Goal: Navigation & Orientation: Find specific page/section

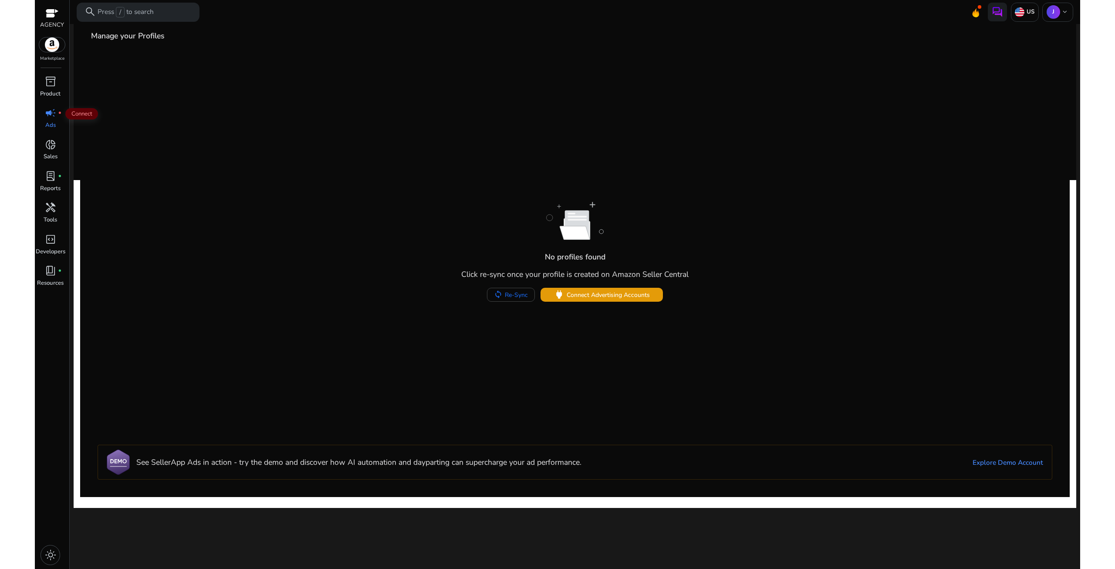
click at [53, 117] on span "campaign" at bounding box center [50, 112] width 11 height 11
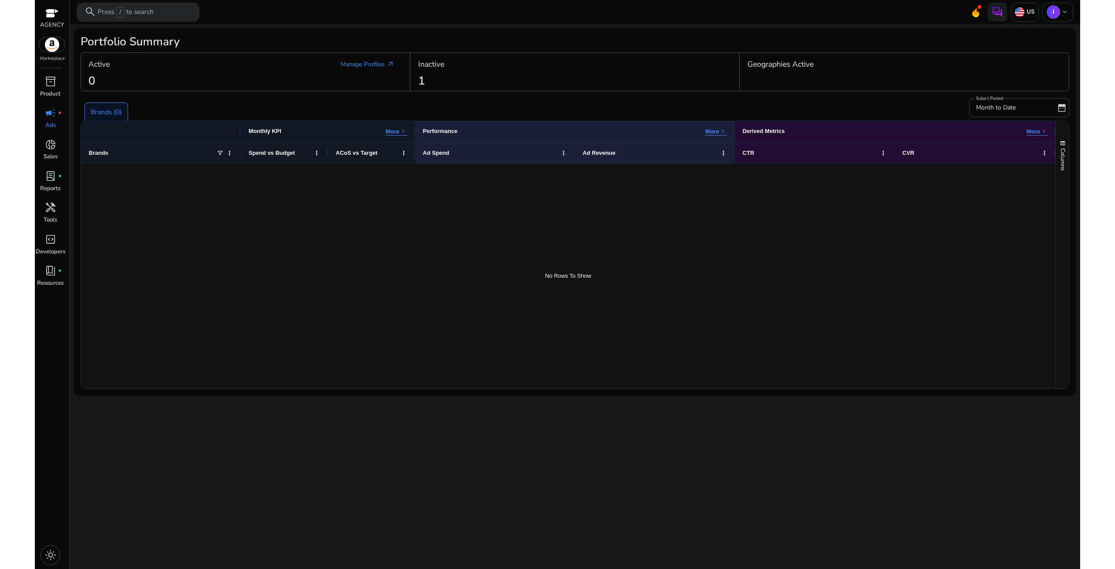
click at [459, 68] on div "Inactive" at bounding box center [575, 64] width 314 height 17
click at [428, 60] on h4 "Inactive" at bounding box center [431, 64] width 26 height 9
click at [427, 67] on h4 "Inactive" at bounding box center [431, 64] width 26 height 9
click at [53, 149] on span "donut_small" at bounding box center [50, 144] width 11 height 11
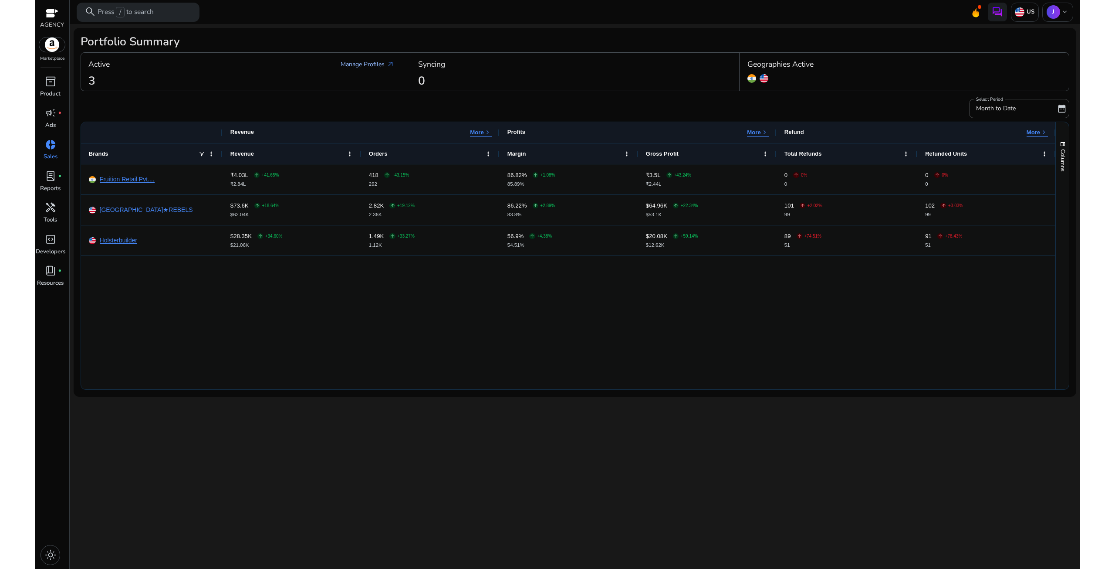
click at [361, 62] on link "Manage Profiles arrow_outward" at bounding box center [367, 64] width 69 height 17
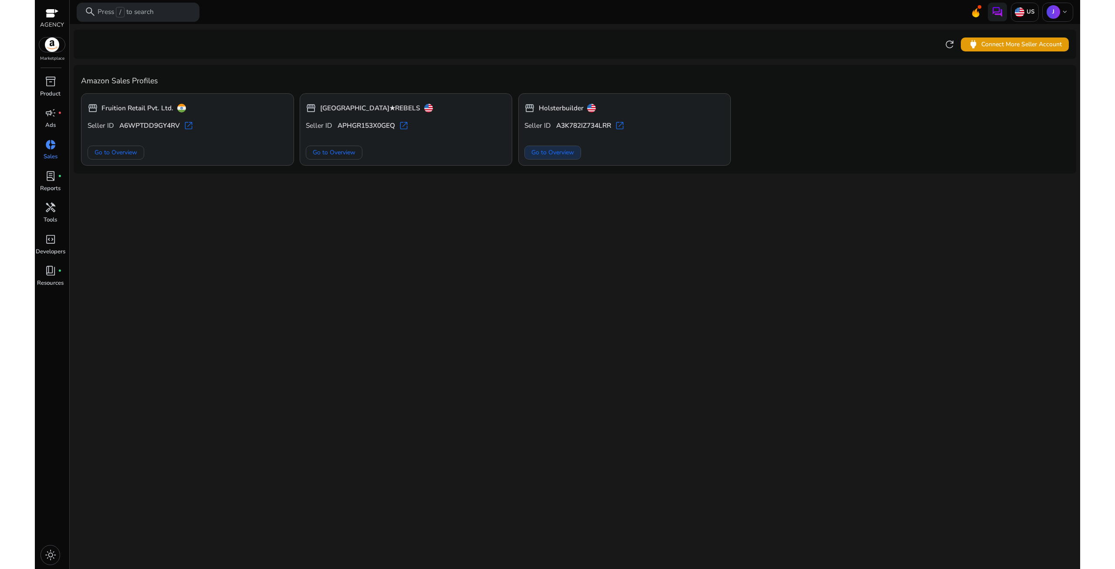
click at [548, 152] on span "Go to Overview" at bounding box center [552, 152] width 43 height 9
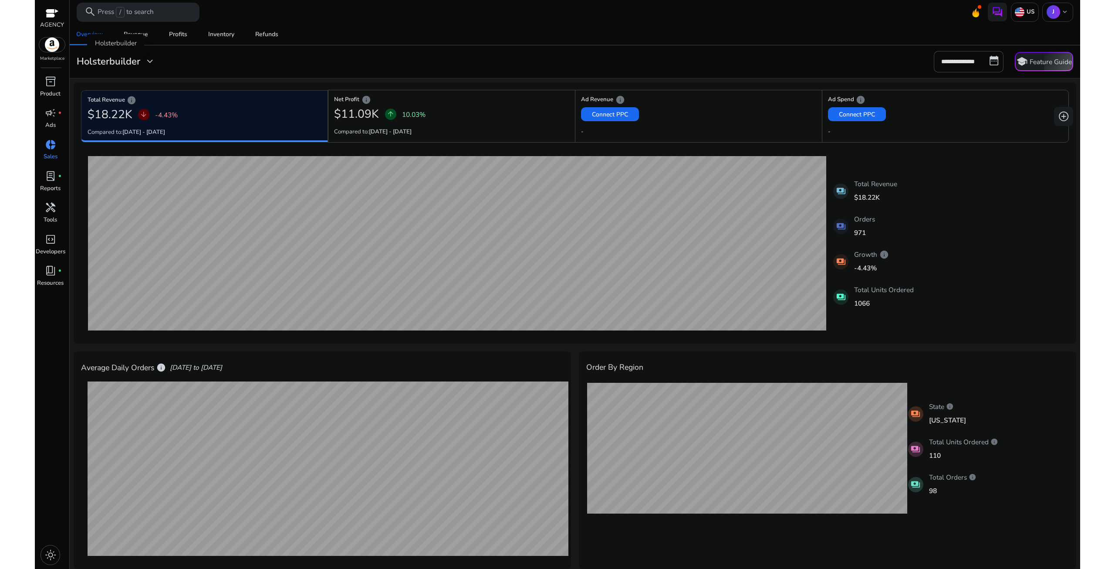
click at [149, 61] on span "expand_more" at bounding box center [149, 61] width 11 height 11
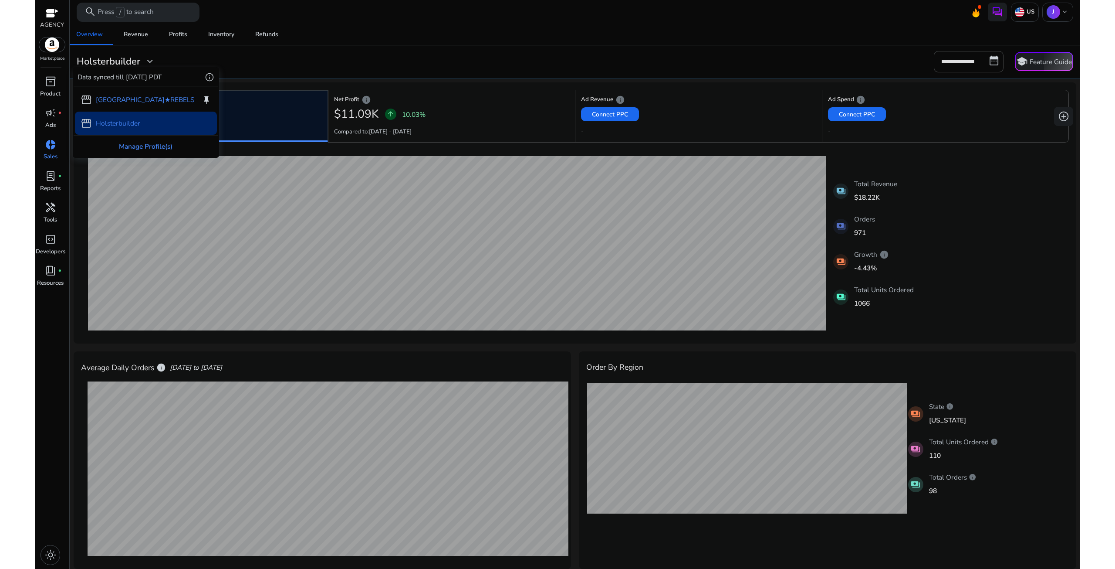
click at [148, 146] on div "Manage Profile(s)" at bounding box center [146, 146] width 144 height 20
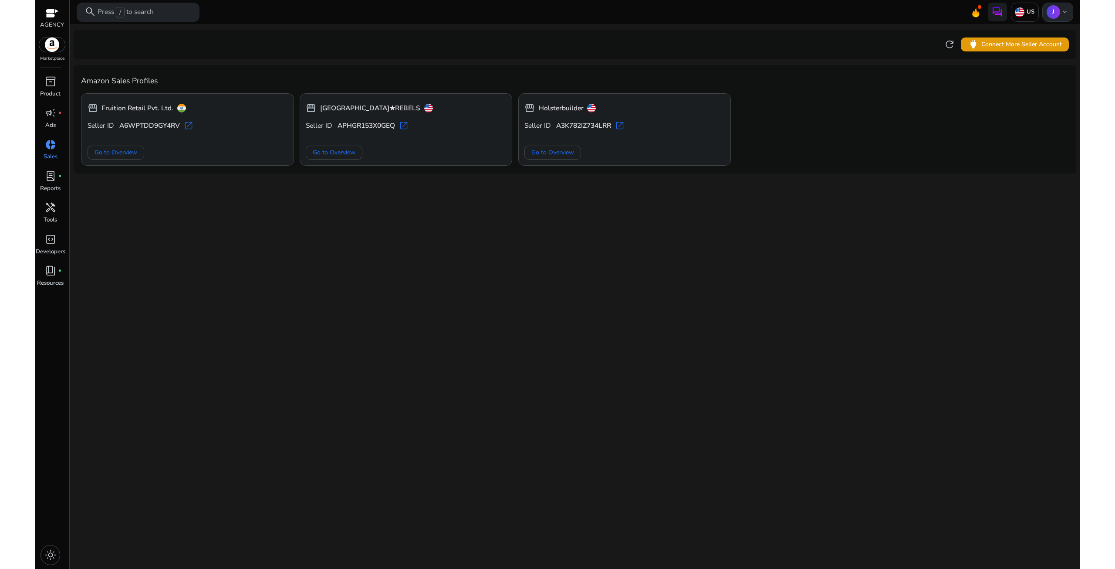
click at [1058, 8] on p "J" at bounding box center [1054, 12] width 14 height 14
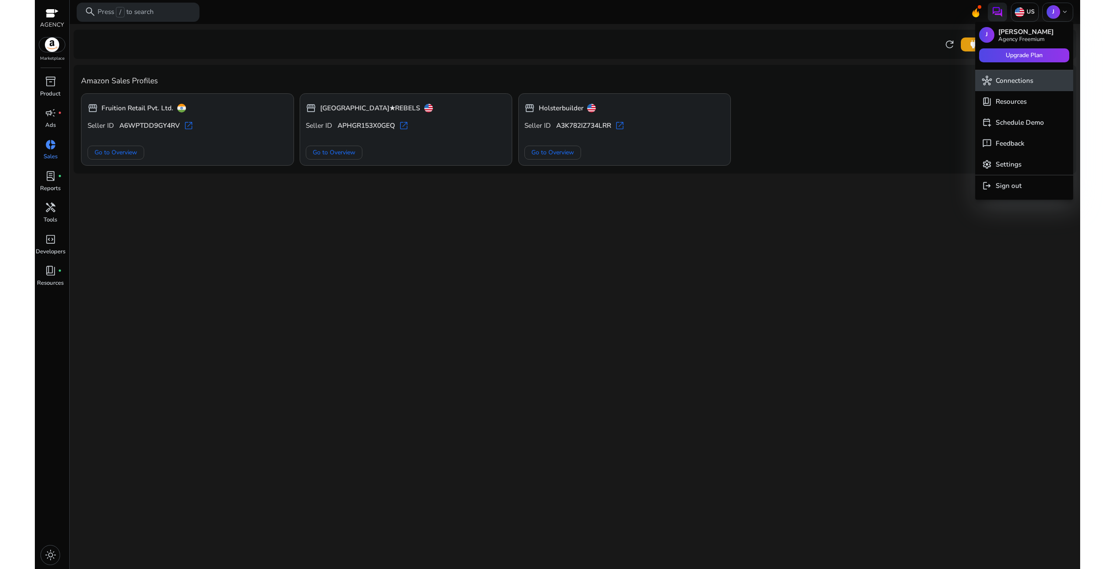
click at [1036, 76] on span "hub Connections" at bounding box center [1024, 81] width 84 height 10
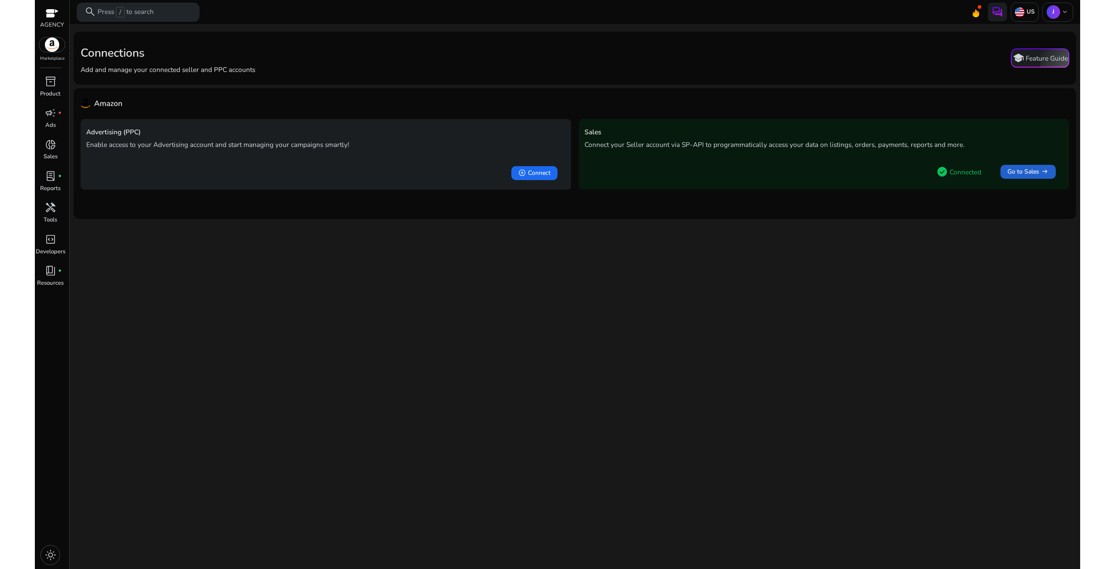
click at [1036, 174] on span "Go to Sales" at bounding box center [1024, 172] width 32 height 10
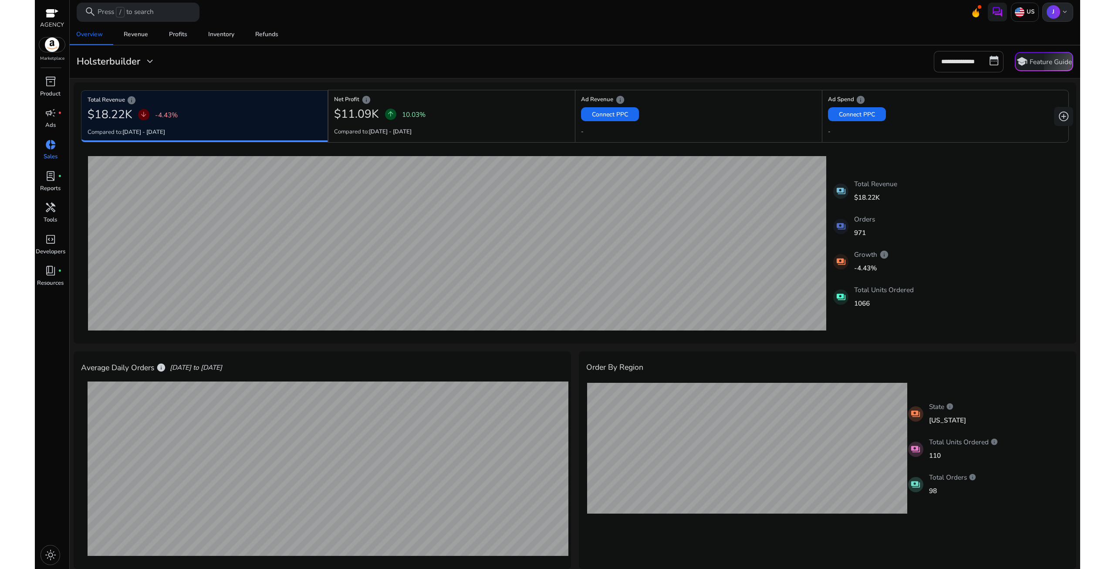
click at [1062, 10] on span "keyboard_arrow_down" at bounding box center [1065, 12] width 8 height 8
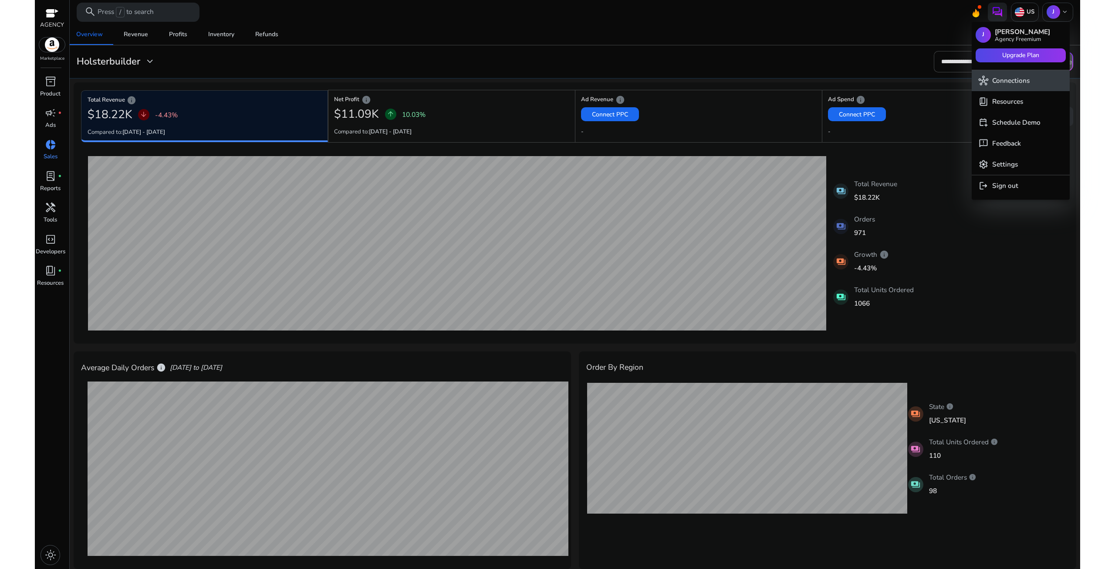
click at [1024, 78] on p "Connections" at bounding box center [1010, 81] width 37 height 10
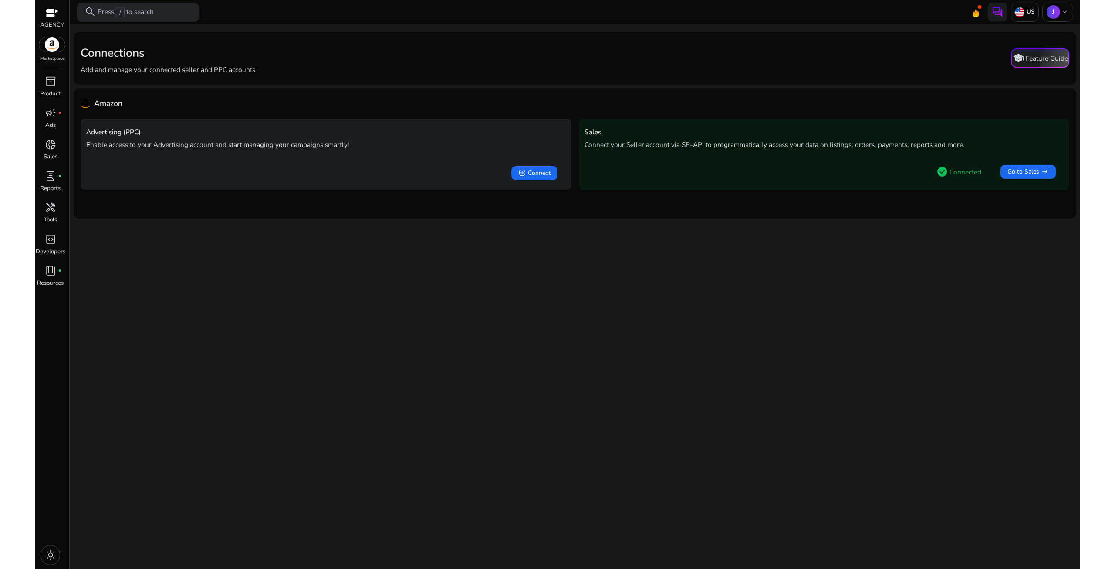
click at [646, 159] on div "check_circle Connected Go to Sales arrow_right_alt" at bounding box center [824, 169] width 479 height 27
click at [941, 170] on span "check_circle" at bounding box center [942, 171] width 11 height 11
click at [911, 168] on div "check_circle Connected Go to Sales arrow_right_alt" at bounding box center [824, 169] width 479 height 27
